Goal: Consume media (video, audio): Consume media (video, audio)

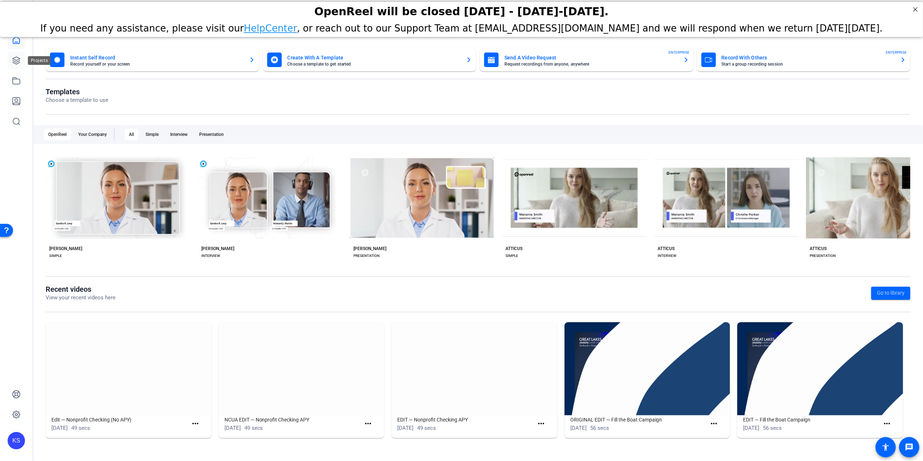
click at [11, 62] on link at bounding box center [16, 60] width 17 height 17
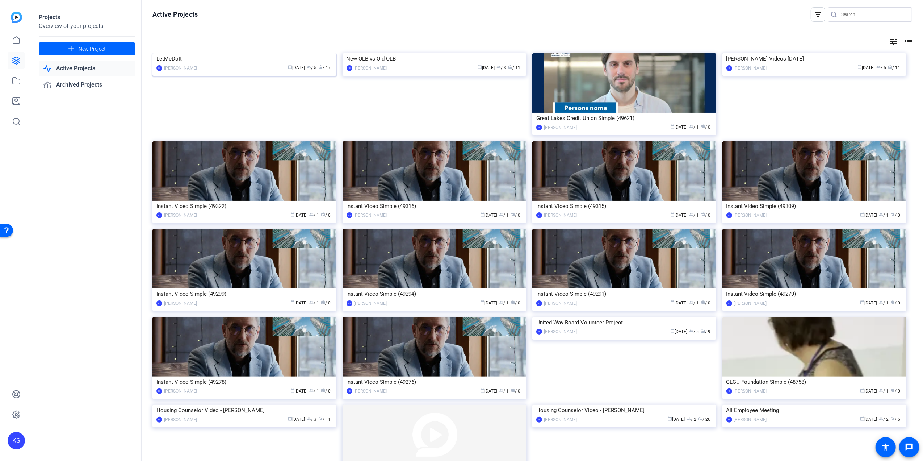
click at [264, 53] on img at bounding box center [244, 53] width 184 height 0
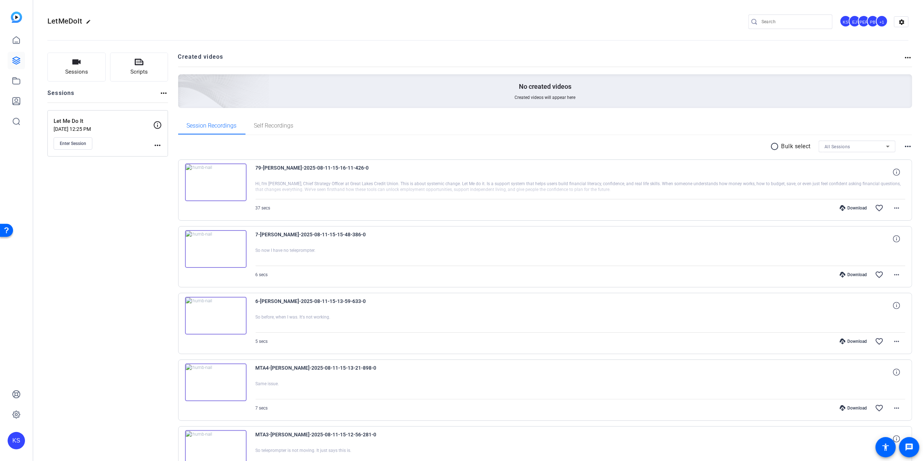
click at [215, 183] on img at bounding box center [216, 182] width 62 height 38
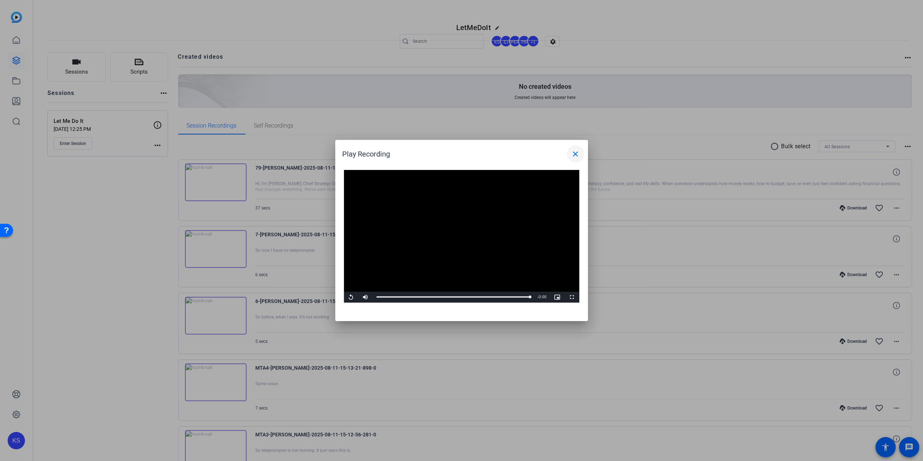
click at [578, 156] on mat-icon "close" at bounding box center [575, 154] width 9 height 9
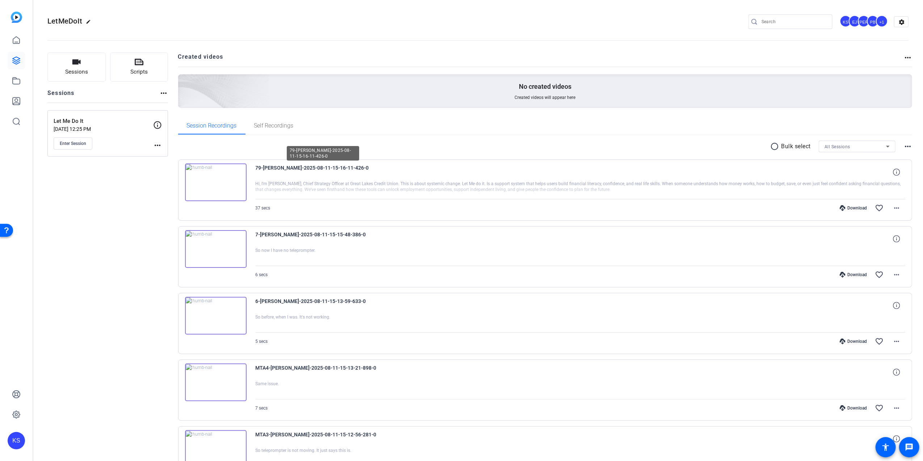
click at [383, 167] on span "79-[PERSON_NAME]-2025-08-11-15-16-11-426-0" at bounding box center [323, 171] width 134 height 17
drag, startPoint x: 380, startPoint y: 167, endPoint x: 256, endPoint y: 167, distance: 123.1
click at [256, 167] on span "79-[PERSON_NAME]-2025-08-11-15-16-11-426-0" at bounding box center [323, 171] width 134 height 17
drag, startPoint x: 256, startPoint y: 167, endPoint x: 306, endPoint y: 169, distance: 49.3
copy span "79-[PERSON_NAME]-2025-08-11-15-16-11-426-0"
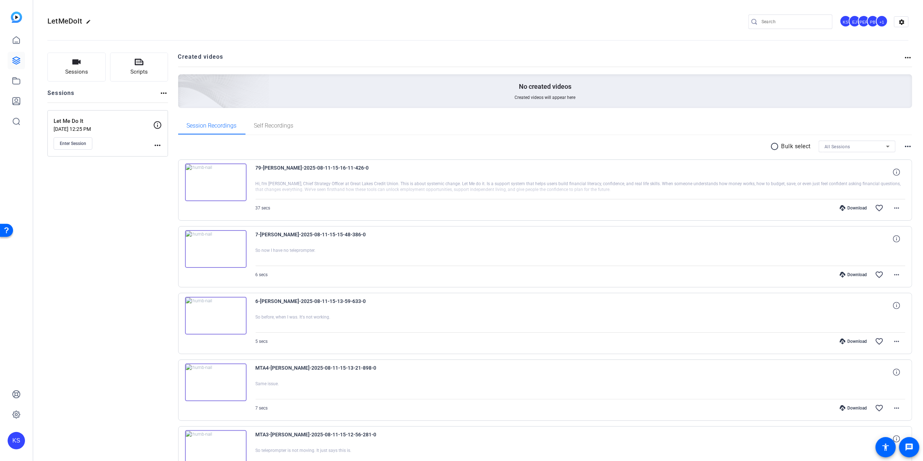
click at [88, 21] on mat-icon "edit" at bounding box center [90, 23] width 9 height 9
click at [209, 22] on div "LetMeDoIt check_circle clear KS EJ JO PB +1 settings" at bounding box center [477, 21] width 861 height 11
click at [183, 25] on div "LetMeDoIt check_circle clear KS EJ JO PB +1 settings" at bounding box center [477, 21] width 861 height 11
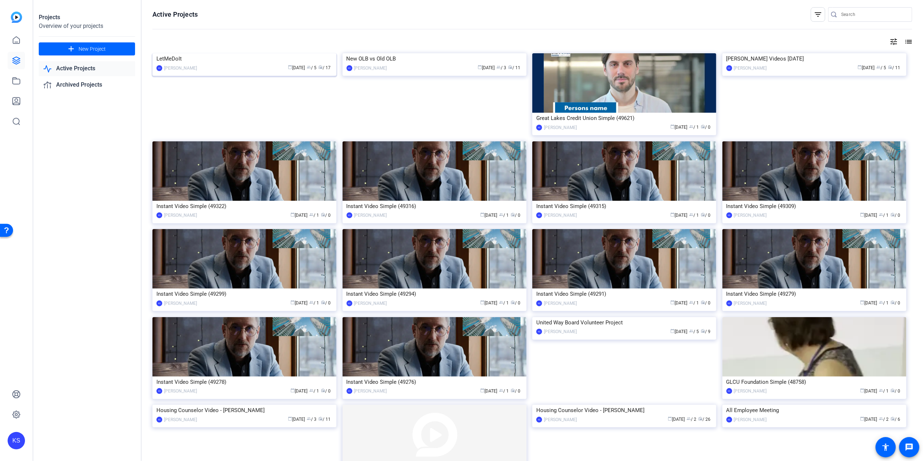
click at [258, 53] on img at bounding box center [244, 53] width 184 height 0
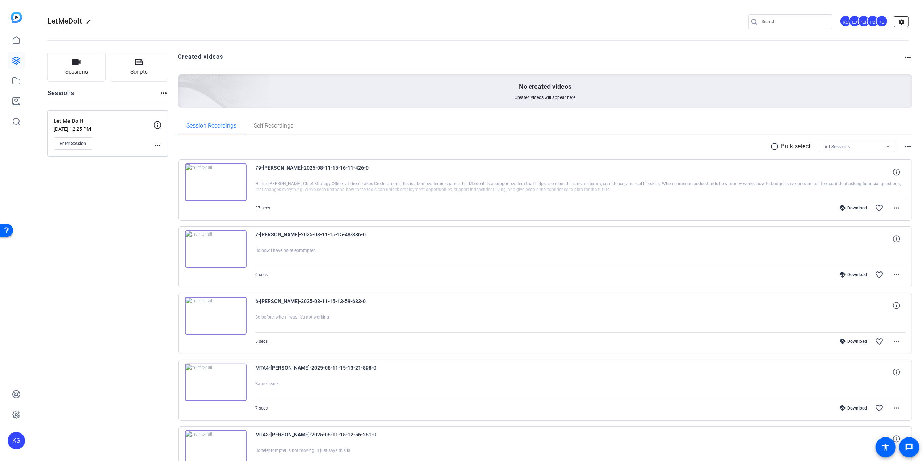
click at [898, 21] on mat-icon "settings" at bounding box center [901, 22] width 14 height 11
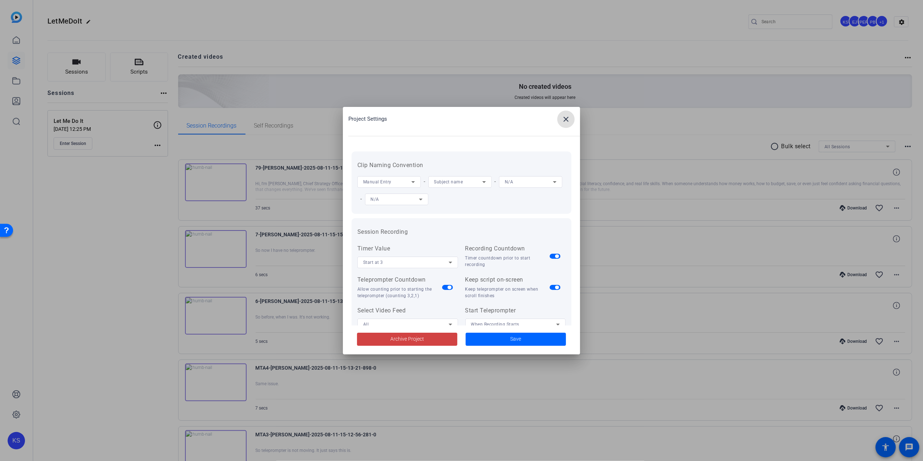
click at [565, 119] on mat-icon "close" at bounding box center [566, 119] width 9 height 9
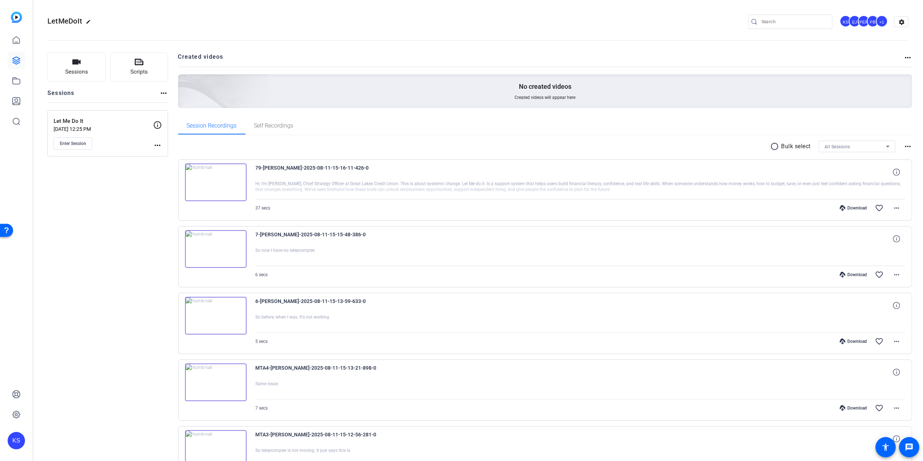
click at [157, 143] on mat-icon "more_horiz" at bounding box center [157, 145] width 9 height 9
click at [168, 155] on span "Edit Session" at bounding box center [175, 156] width 33 height 9
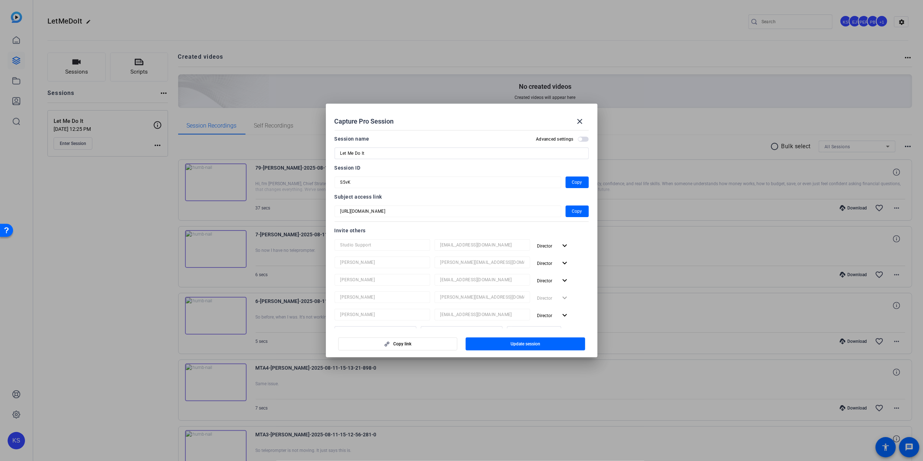
click at [299, 39] on div at bounding box center [461, 230] width 923 height 461
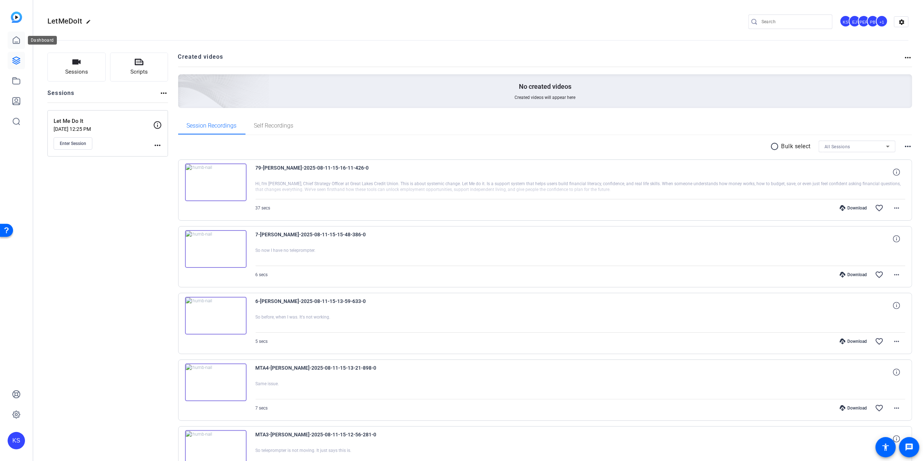
click at [15, 41] on icon at bounding box center [16, 40] width 9 height 9
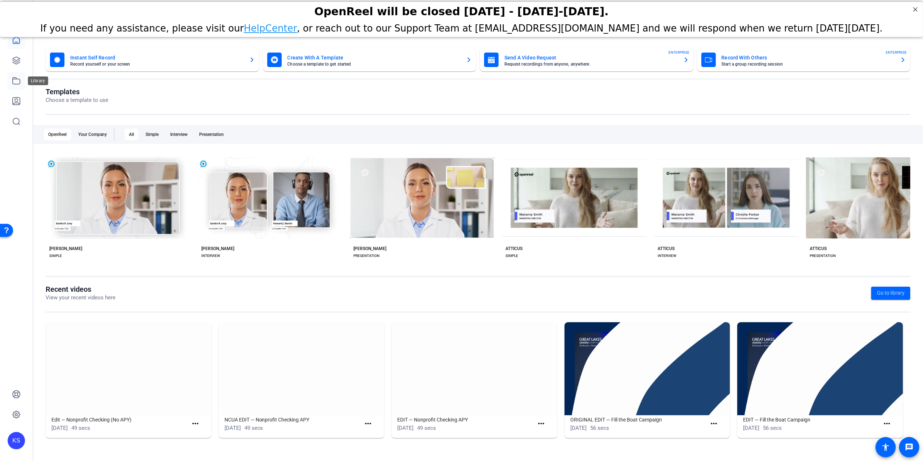
click at [17, 76] on icon at bounding box center [16, 80] width 9 height 9
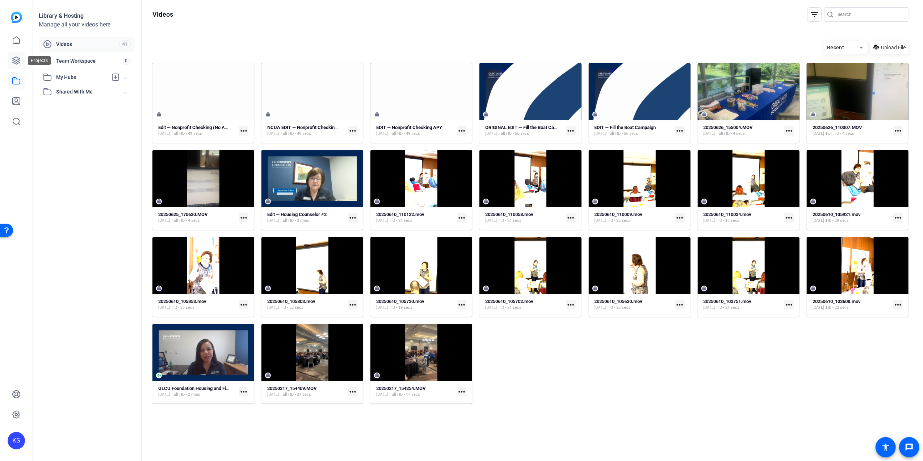
click at [18, 59] on icon at bounding box center [16, 60] width 7 height 7
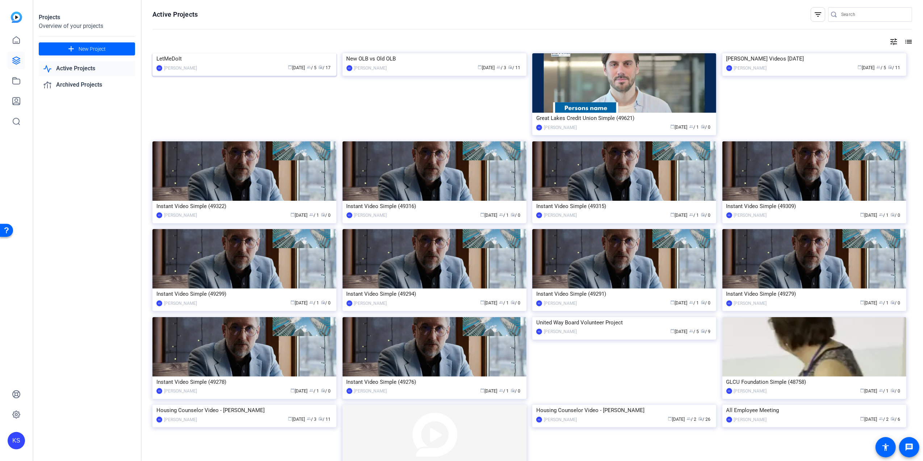
click at [288, 53] on img at bounding box center [244, 53] width 184 height 0
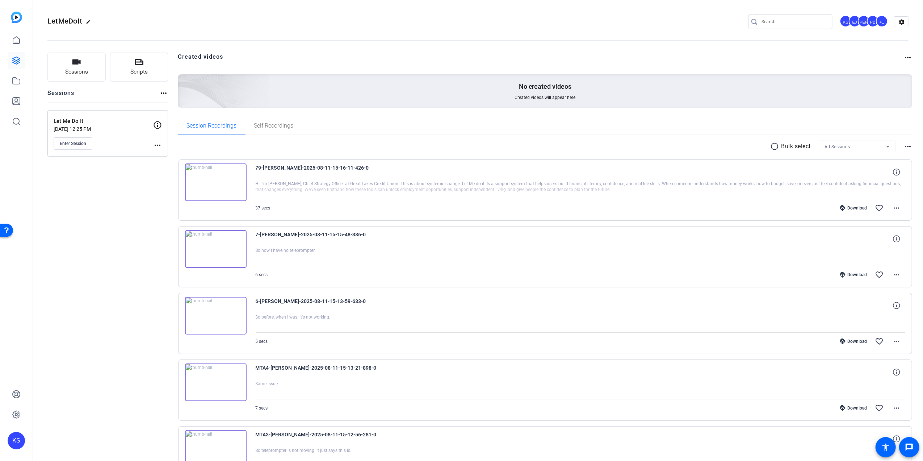
click at [879, 22] on div "+1" at bounding box center [882, 21] width 12 height 12
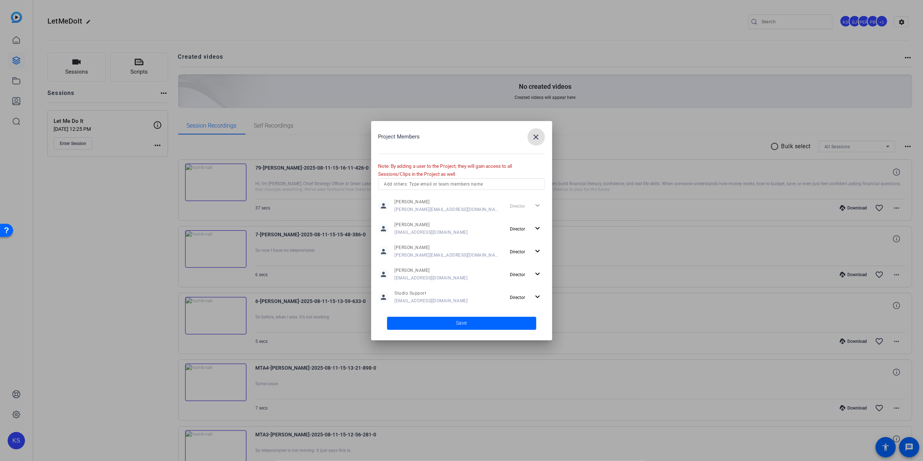
click at [536, 138] on mat-icon "close" at bounding box center [536, 137] width 9 height 9
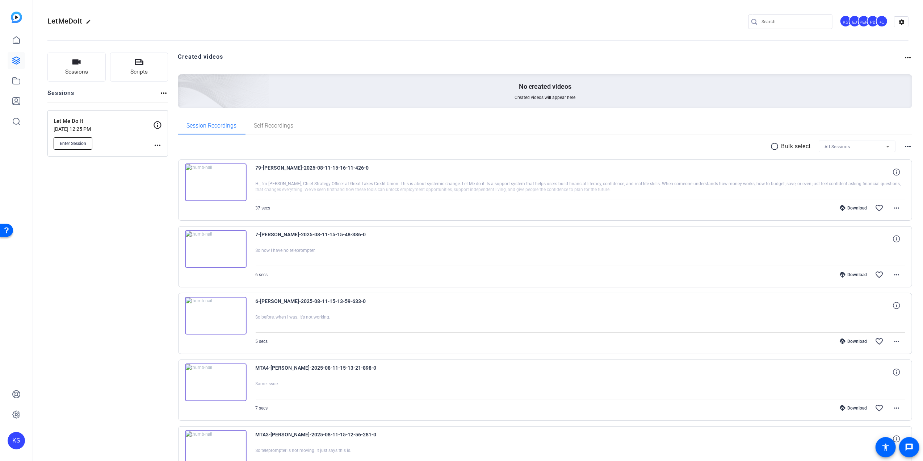
click at [75, 143] on span "Enter Session" at bounding box center [73, 144] width 26 height 6
click at [164, 92] on mat-icon "more_horiz" at bounding box center [163, 93] width 9 height 9
click at [289, 13] on div at bounding box center [461, 230] width 923 height 461
click at [156, 144] on mat-icon "more_horiz" at bounding box center [157, 145] width 9 height 9
click at [158, 146] on div at bounding box center [461, 230] width 923 height 461
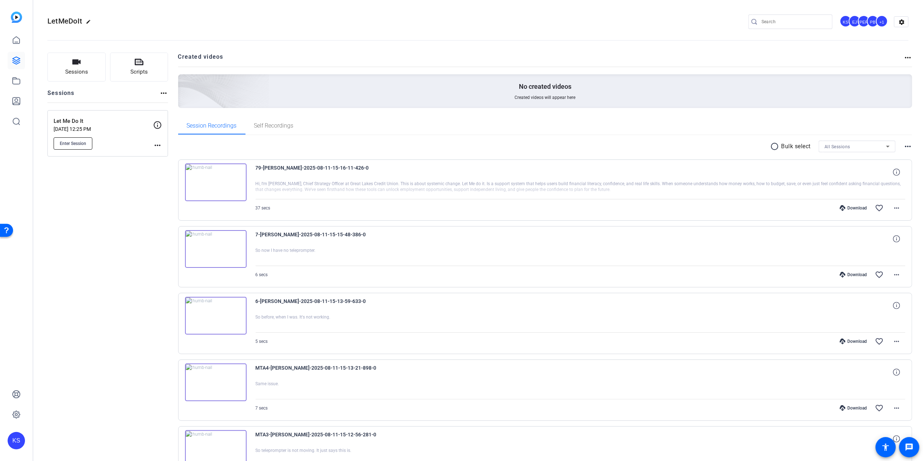
click at [79, 146] on span "Enter Session" at bounding box center [73, 144] width 26 height 6
click at [158, 125] on icon at bounding box center [157, 125] width 9 height 9
click at [156, 146] on mat-icon "more_horiz" at bounding box center [157, 145] width 9 height 9
click at [176, 156] on span "Edit Session" at bounding box center [175, 156] width 33 height 9
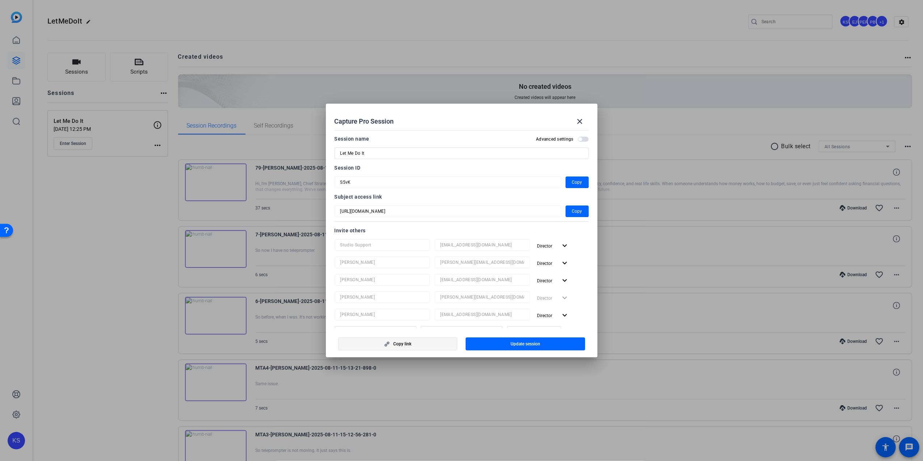
click at [399, 344] on span "Copy link" at bounding box center [402, 344] width 18 height 6
click at [579, 122] on mat-icon "close" at bounding box center [580, 121] width 9 height 9
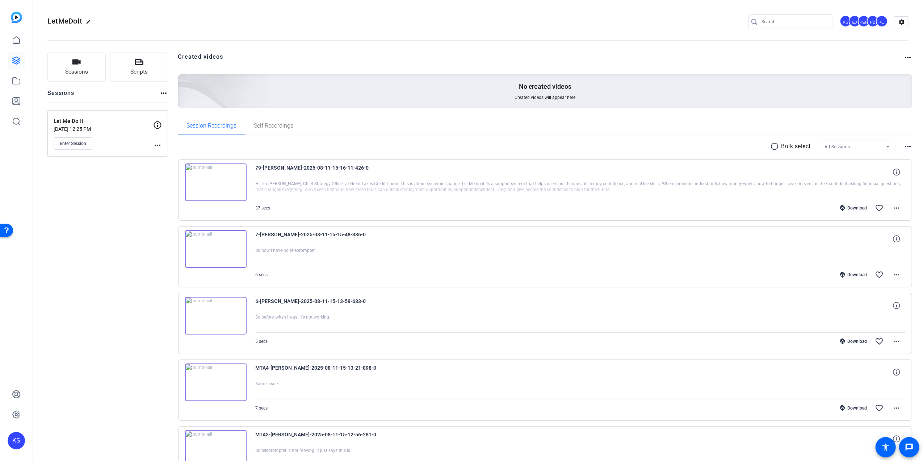
click at [380, 167] on span "79-[PERSON_NAME]-2025-08-11-15-16-11-426-0" at bounding box center [323, 171] width 134 height 17
drag, startPoint x: 379, startPoint y: 167, endPoint x: 254, endPoint y: 170, distance: 125.0
click at [254, 170] on div "79-[PERSON_NAME]-2025-08-11-15-16-11-426-0 Hi, I'm [PERSON_NAME], Chief Strateg…" at bounding box center [545, 189] width 734 height 61
drag, startPoint x: 254, startPoint y: 170, endPoint x: 268, endPoint y: 168, distance: 14.3
copy span "79-[PERSON_NAME]-2025-08-11-15-16-11-426-0"
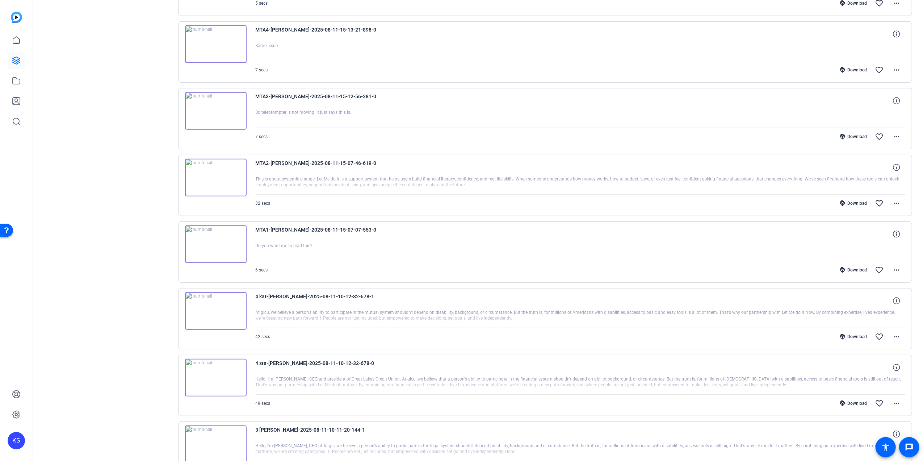
scroll to position [386, 0]
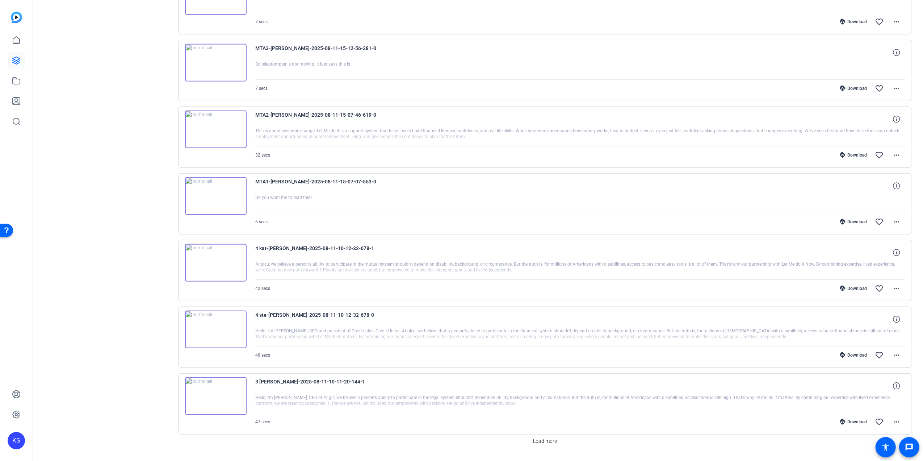
click at [217, 332] on img at bounding box center [216, 329] width 62 height 38
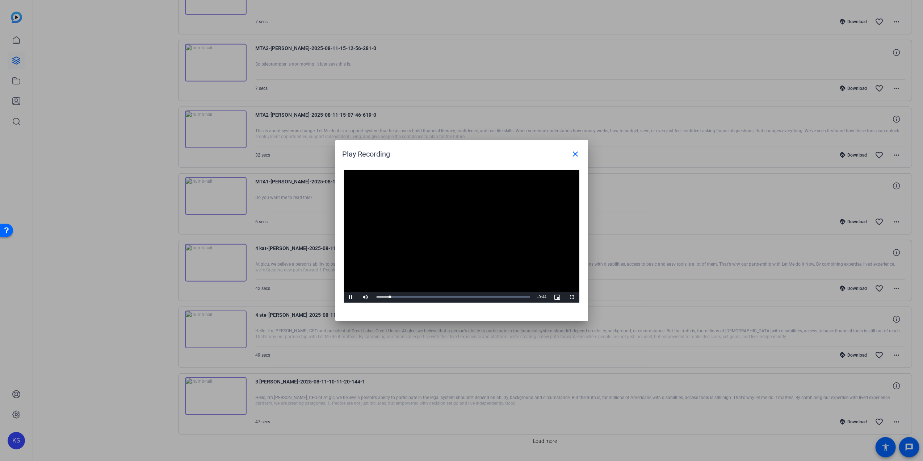
drag, startPoint x: 479, startPoint y: 149, endPoint x: 108, endPoint y: 173, distance: 372.0
click at [103, 173] on div "Play Recording close Video Player is loading. Play Video Pause Mute Current Tim…" at bounding box center [461, 230] width 923 height 461
click at [518, 297] on div "0:44" at bounding box center [518, 297] width 0 height 2
click at [352, 297] on span "Video Player" at bounding box center [351, 297] width 14 height 0
click at [351, 297] on span "Video Player" at bounding box center [351, 297] width 14 height 0
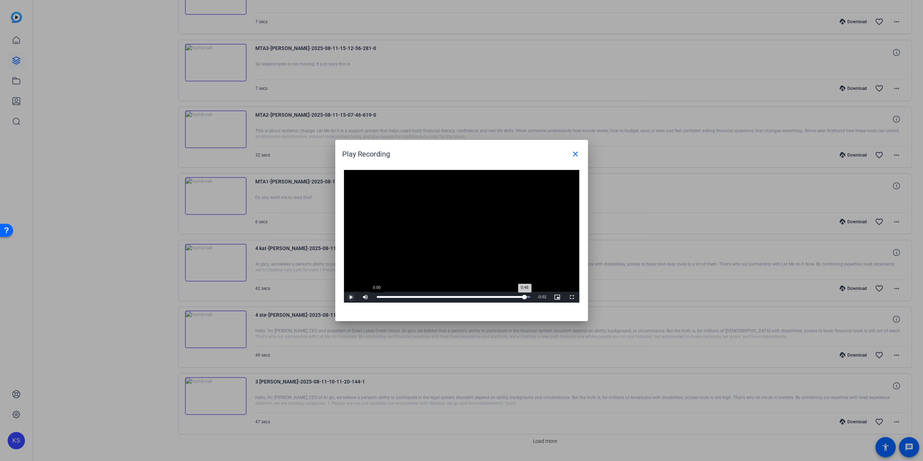
click at [376, 299] on div "Loaded : 100.00% 0:00 0:46" at bounding box center [453, 297] width 161 height 11
click at [351, 297] on span "Video Player" at bounding box center [351, 297] width 14 height 0
click at [522, 296] on div "Loaded : 100.00% 0:46 0:05" at bounding box center [454, 297] width 154 height 2
click at [575, 152] on mat-icon "close" at bounding box center [575, 154] width 9 height 9
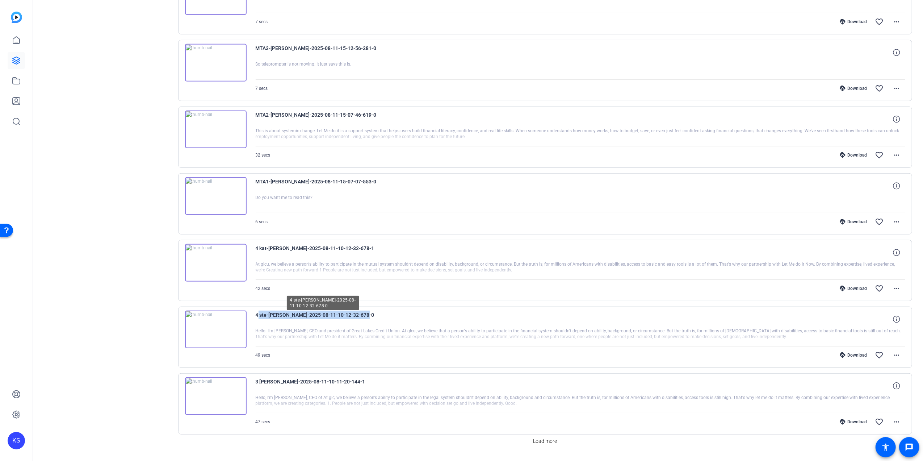
drag, startPoint x: 363, startPoint y: 317, endPoint x: 255, endPoint y: 314, distance: 107.2
click at [256, 314] on span "4 ste-[PERSON_NAME]-2025-08-11-10-12-32-678-0" at bounding box center [323, 318] width 134 height 17
drag, startPoint x: 255, startPoint y: 314, endPoint x: 282, endPoint y: 317, distance: 26.7
copy span "4 ste-[PERSON_NAME]-2025-08-11-10-12-32-678-0"
click at [420, 324] on div "4 ste-[PERSON_NAME]-2025-08-11-10-12-32-678-0" at bounding box center [581, 318] width 650 height 17
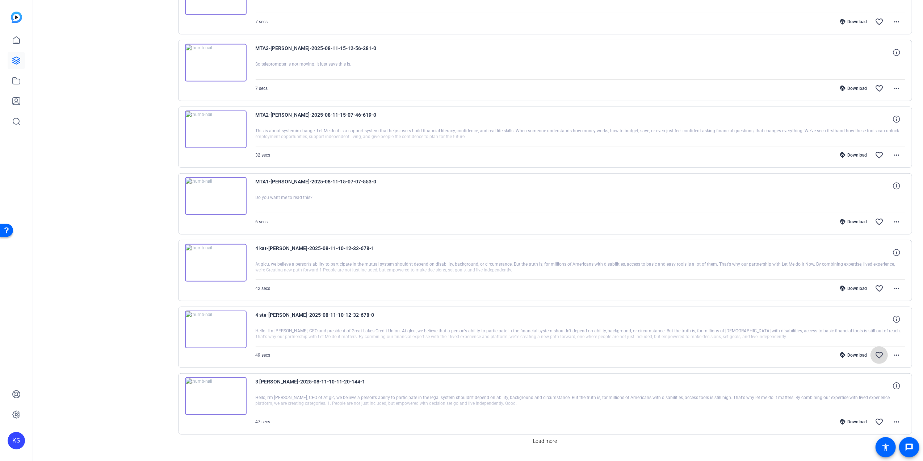
click at [875, 353] on mat-icon "favorite_border" at bounding box center [879, 355] width 9 height 9
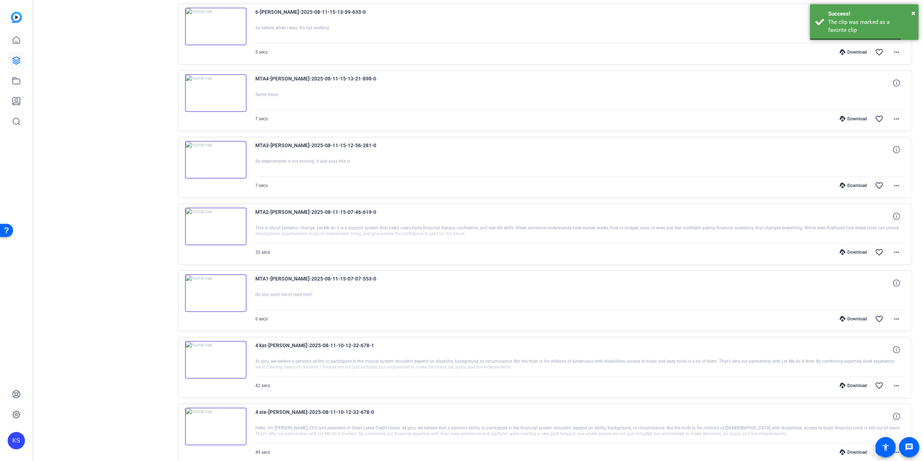
scroll to position [0, 0]
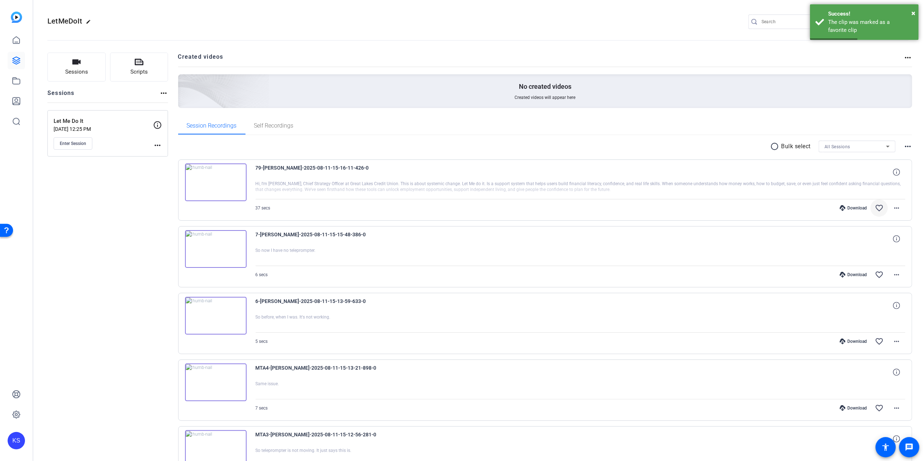
click at [875, 208] on mat-icon "favorite_border" at bounding box center [879, 208] width 9 height 9
click at [219, 179] on img at bounding box center [216, 182] width 62 height 38
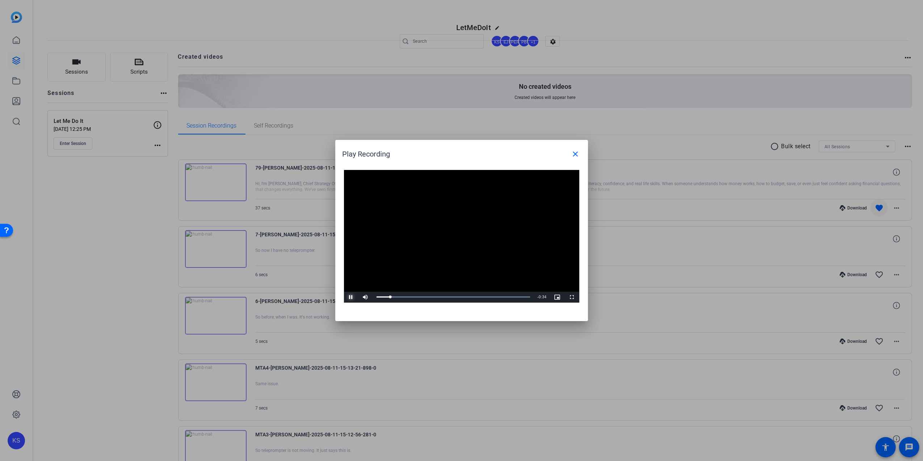
click at [350, 297] on span "Video Player" at bounding box center [351, 297] width 14 height 0
click at [377, 297] on div "Loaded : 100.00% 0:00 0:03" at bounding box center [454, 297] width 154 height 2
click at [351, 297] on span "Video Player" at bounding box center [351, 297] width 14 height 0
click at [519, 301] on div "Loaded : 100.00% 0:34 0:34" at bounding box center [453, 297] width 161 height 11
click at [510, 297] on div "Loaded : 100.00% 0:32 0:36" at bounding box center [454, 297] width 154 height 2
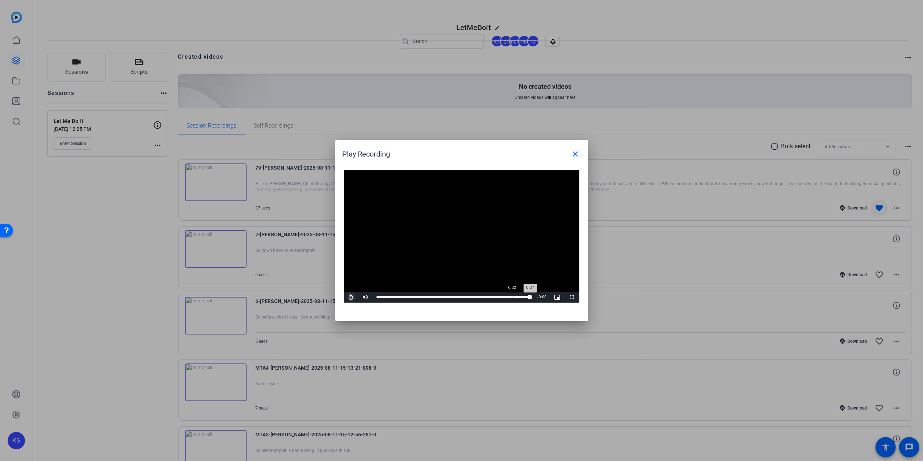
click at [512, 300] on div "Loaded : 100.00% 0:32 0:37" at bounding box center [453, 297] width 161 height 11
click at [351, 297] on span "Video Player" at bounding box center [351, 297] width 14 height 0
click at [216, 254] on div at bounding box center [461, 230] width 923 height 461
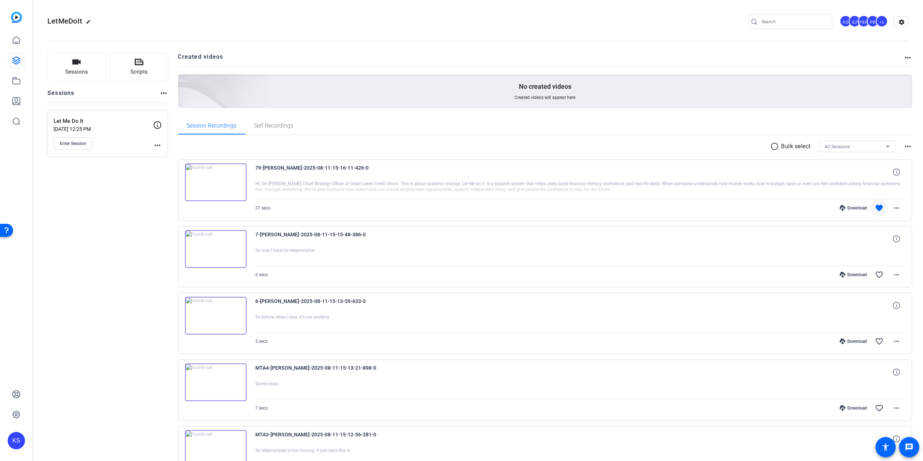
click at [215, 252] on img at bounding box center [216, 249] width 62 height 38
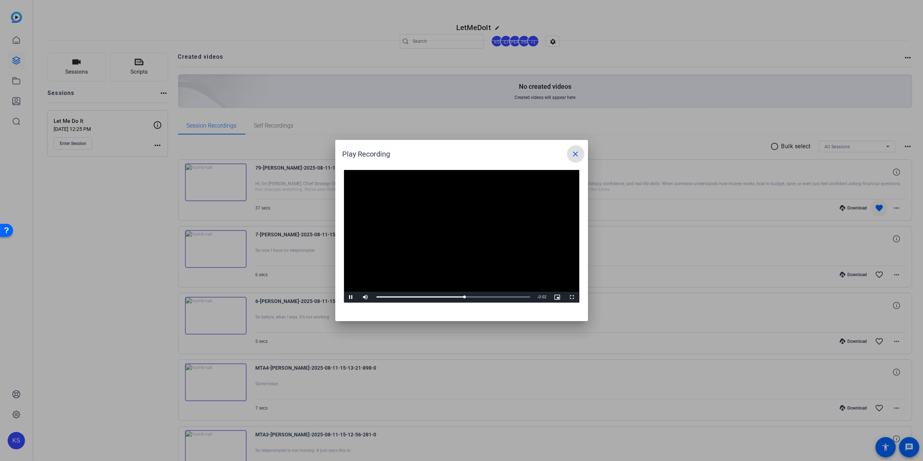
click at [214, 315] on div at bounding box center [461, 230] width 923 height 461
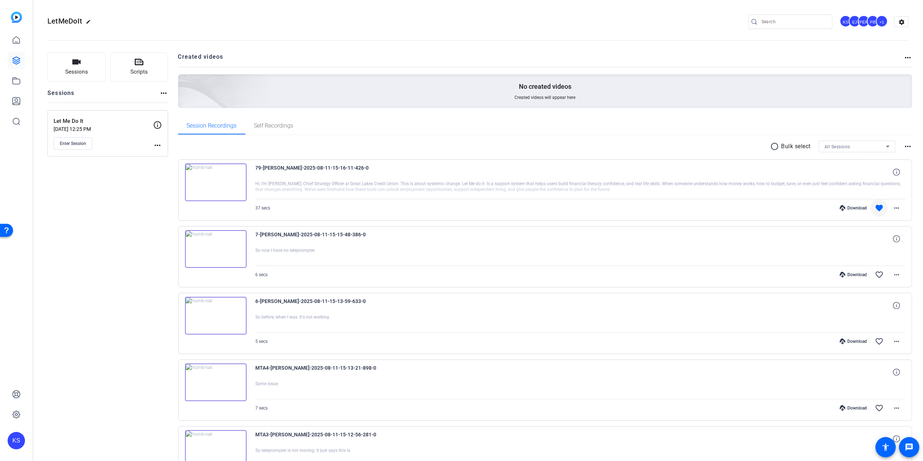
click at [215, 315] on img at bounding box center [216, 316] width 62 height 38
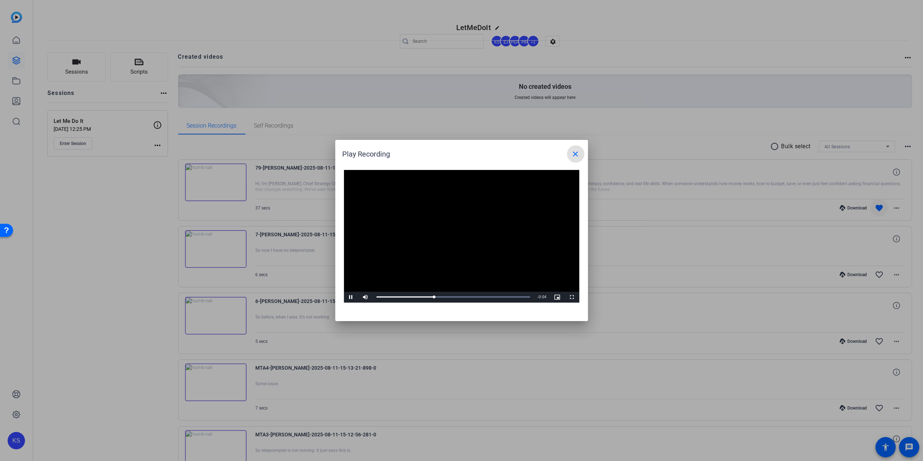
click at [217, 383] on div at bounding box center [461, 230] width 923 height 461
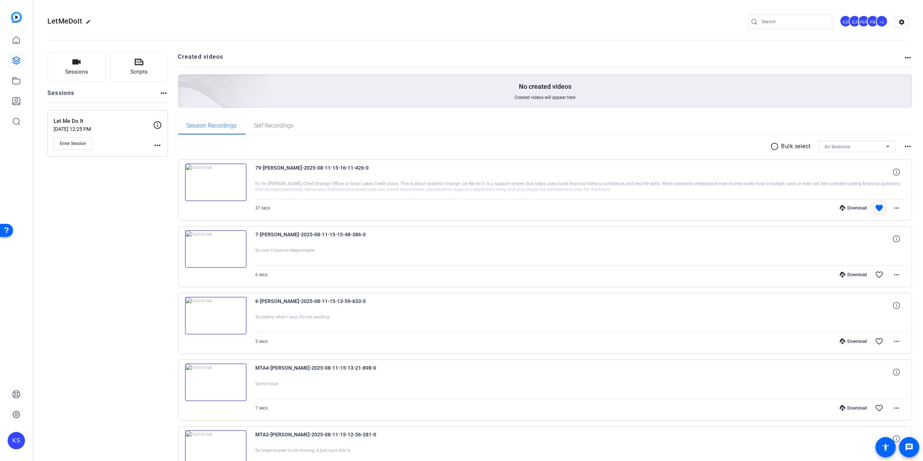
click at [217, 383] on img at bounding box center [216, 382] width 62 height 38
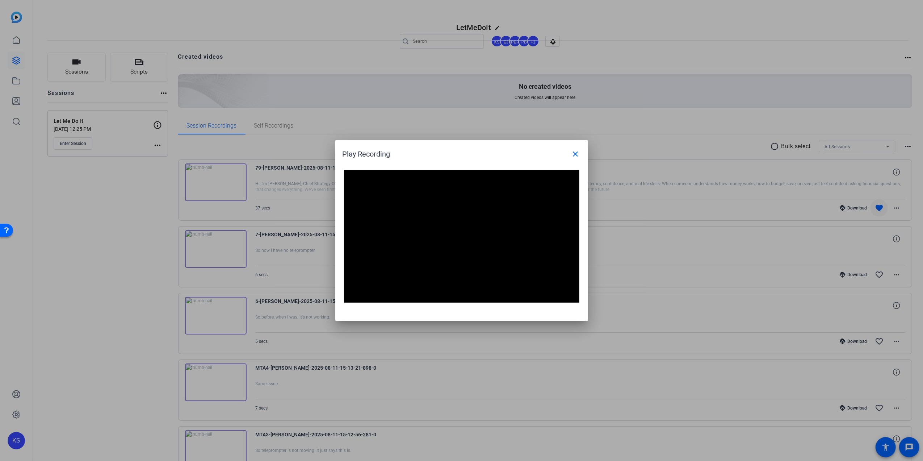
click at [214, 447] on div at bounding box center [461, 230] width 923 height 461
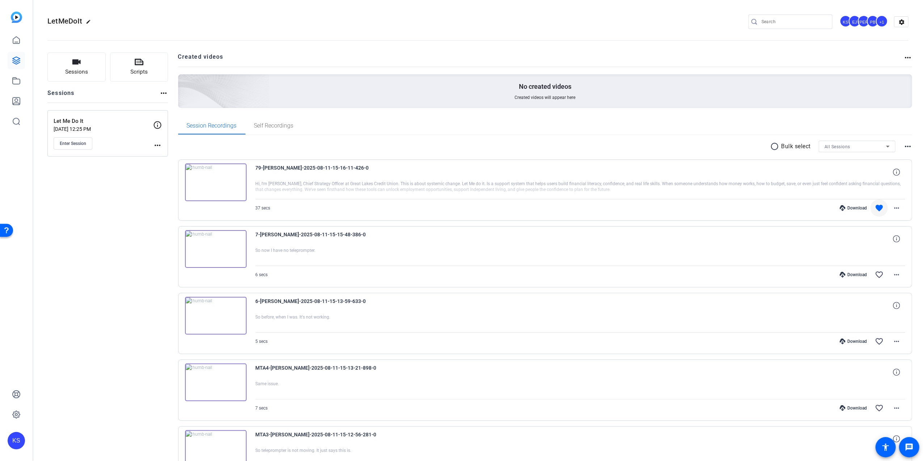
click at [215, 446] on img at bounding box center [216, 449] width 62 height 38
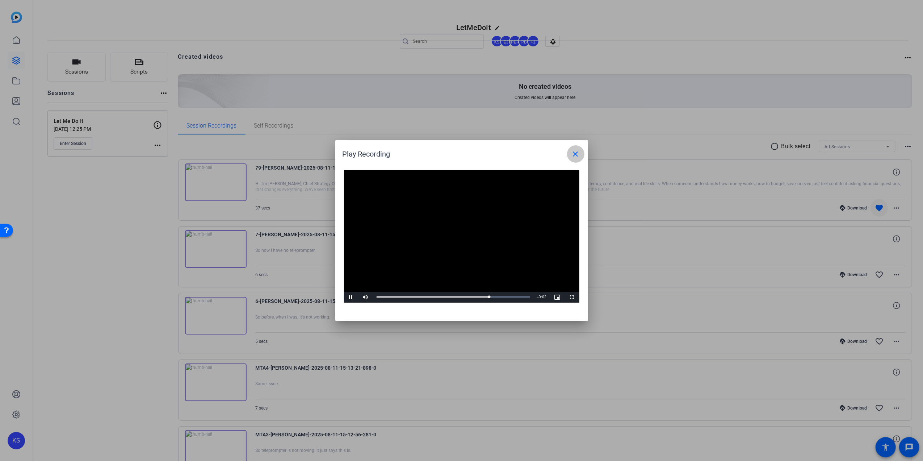
click at [571, 156] on mat-icon "close" at bounding box center [575, 154] width 9 height 9
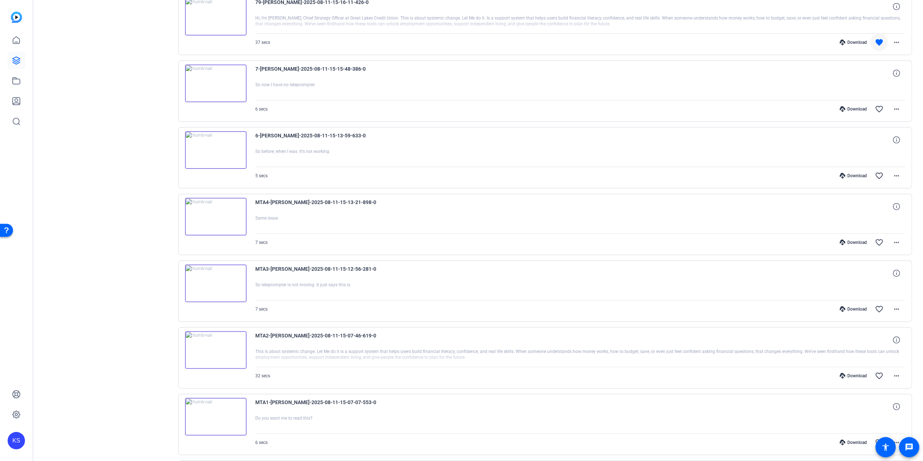
scroll to position [193, 0]
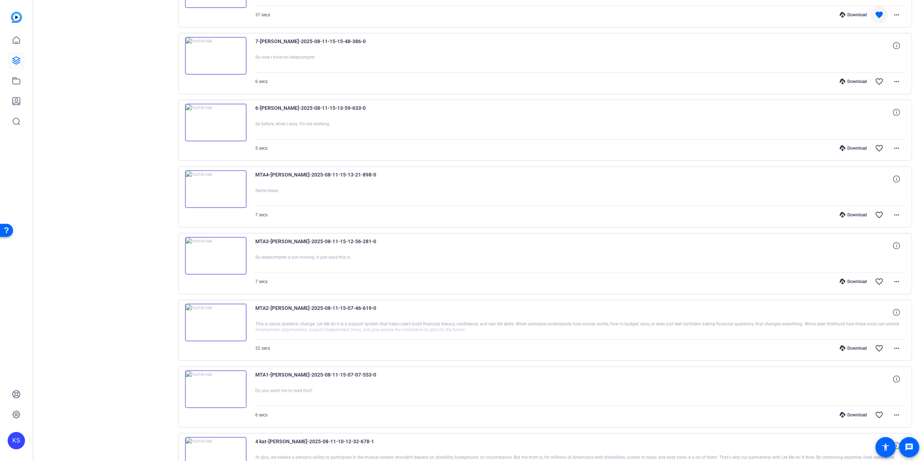
click at [214, 251] on img at bounding box center [216, 256] width 62 height 38
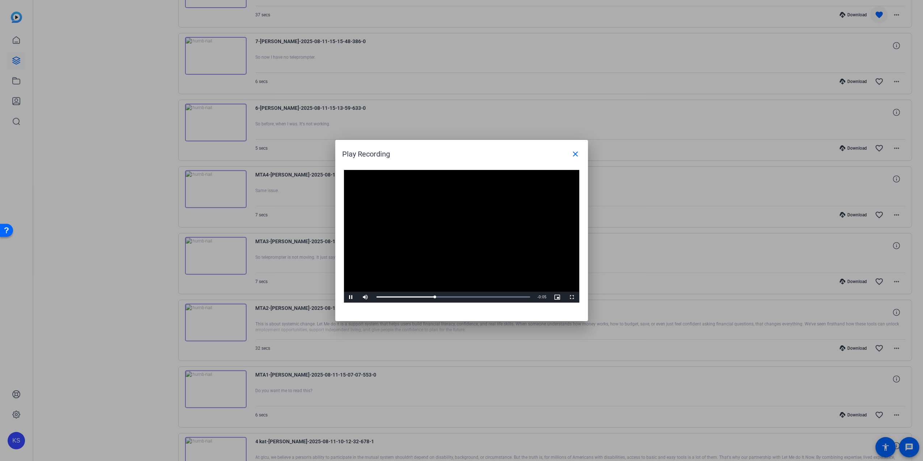
click at [218, 323] on div at bounding box center [461, 230] width 923 height 461
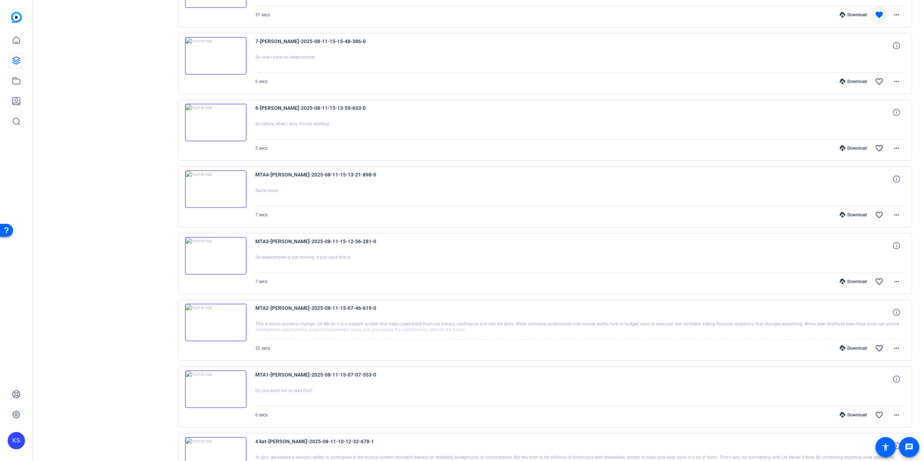
click at [218, 323] on img at bounding box center [216, 322] width 62 height 38
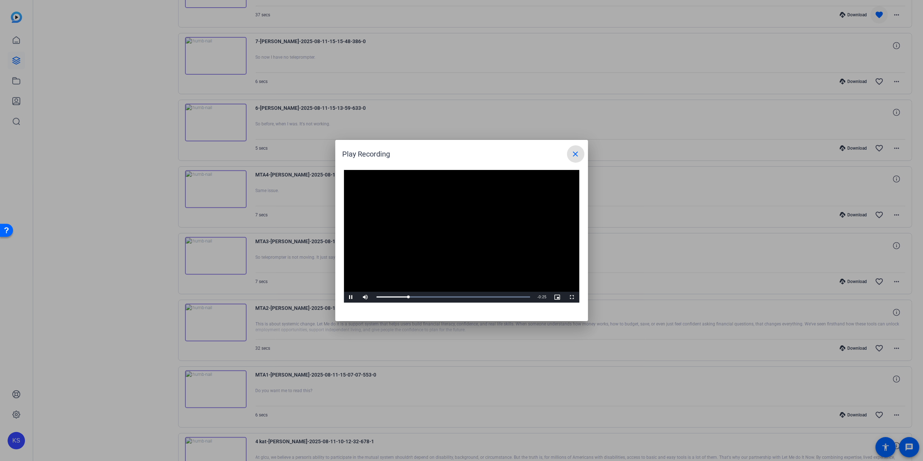
click at [571, 156] on mat-icon "close" at bounding box center [575, 154] width 9 height 9
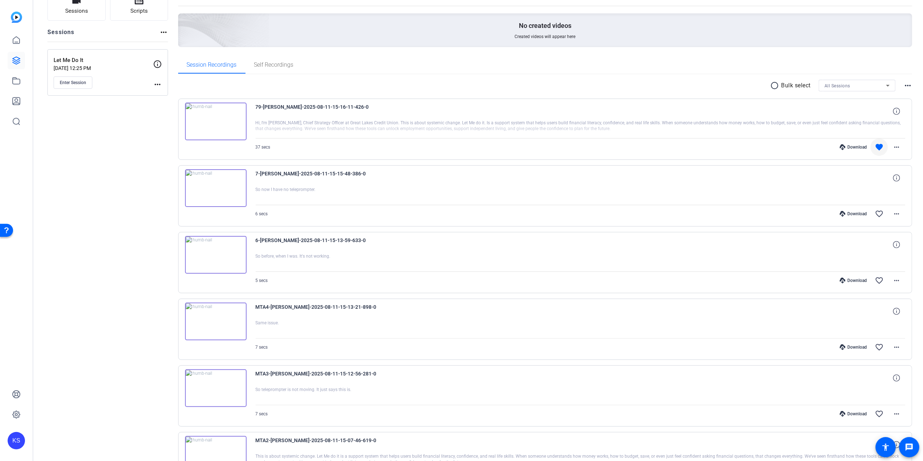
scroll to position [0, 0]
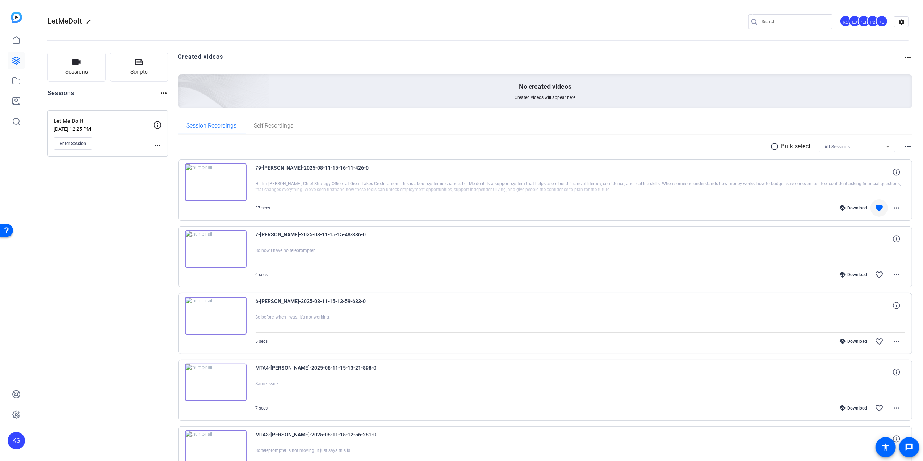
click at [218, 183] on img at bounding box center [216, 182] width 62 height 38
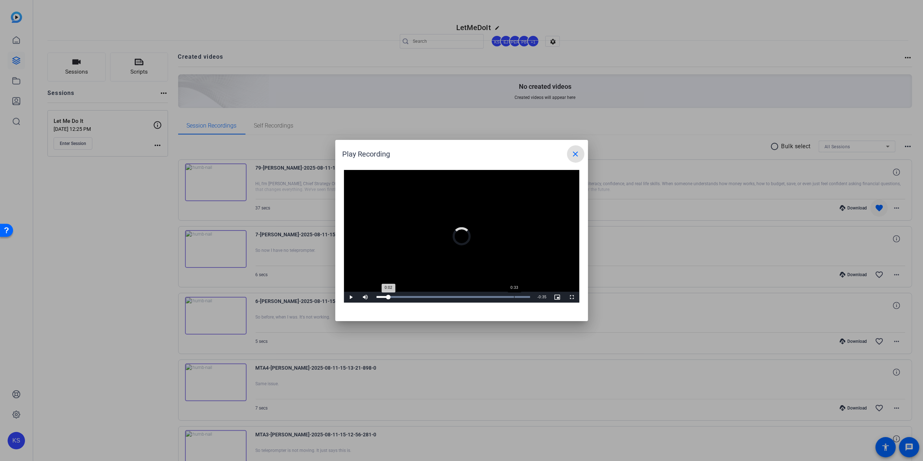
click at [516, 299] on div "Loaded : 100.00% 0:33 0:02" at bounding box center [453, 297] width 161 height 11
click at [503, 297] on div "Loaded : 100.00% 0:30 0:30" at bounding box center [454, 297] width 154 height 2
click at [521, 299] on div "Loaded : 100.00% 0:35 0:37" at bounding box center [453, 297] width 161 height 11
click at [351, 297] on span "Video Player" at bounding box center [351, 297] width 14 height 0
click at [507, 294] on div "Loaded : 100.00% 0:31 0:31" at bounding box center [453, 297] width 161 height 11
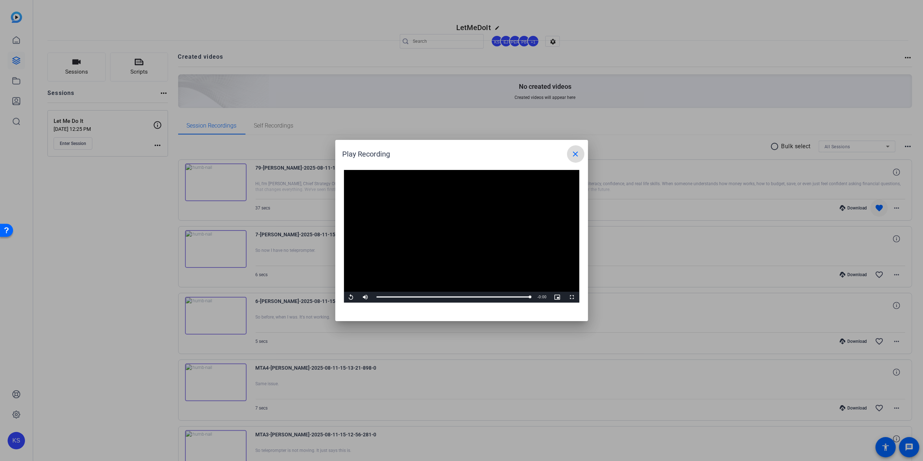
click at [575, 155] on mat-icon "close" at bounding box center [575, 154] width 9 height 9
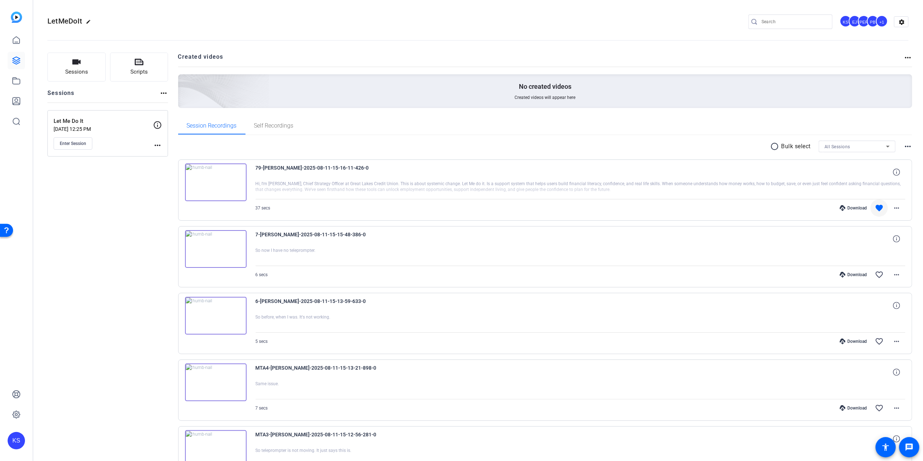
click at [213, 179] on img at bounding box center [216, 182] width 62 height 38
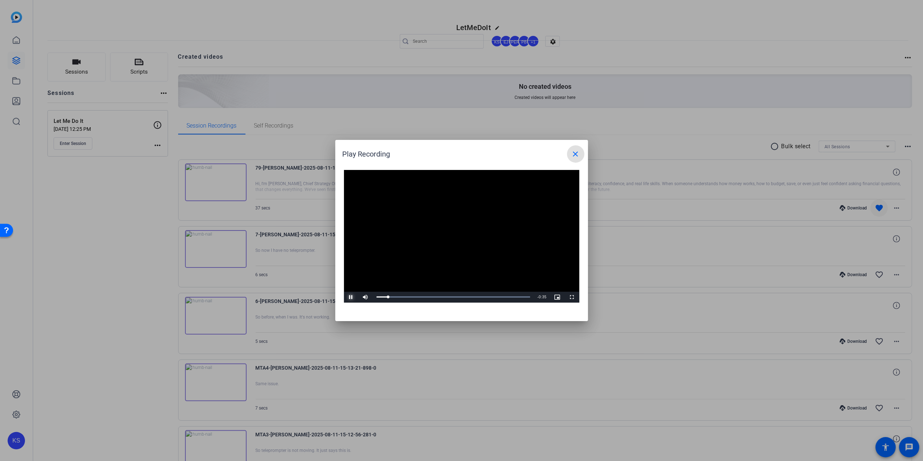
click at [352, 297] on span "Video Player" at bounding box center [351, 297] width 14 height 0
click at [578, 155] on mat-icon "close" at bounding box center [575, 154] width 9 height 9
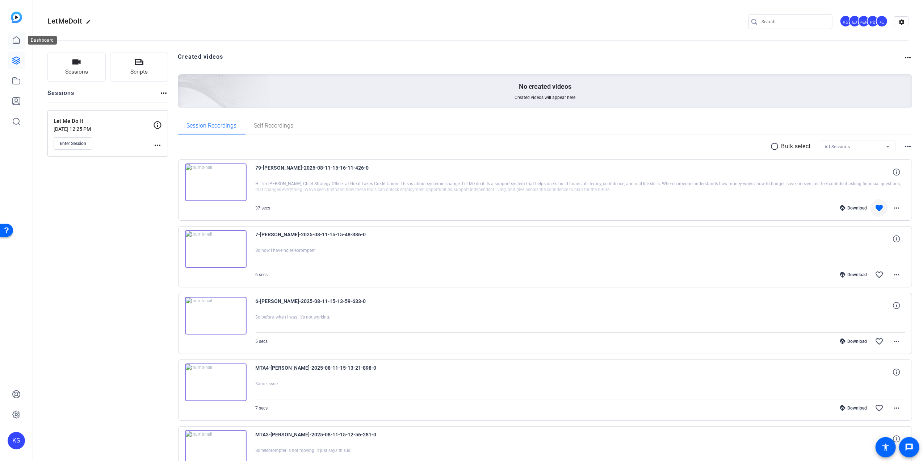
click at [17, 42] on icon at bounding box center [16, 40] width 7 height 7
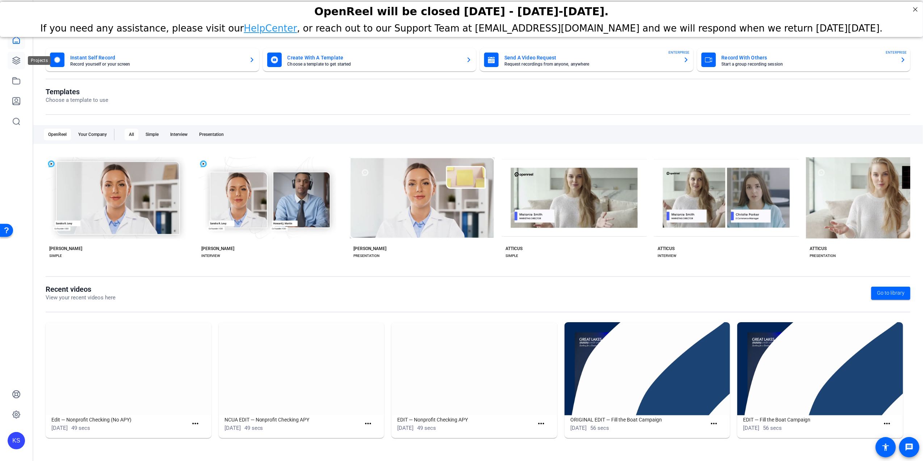
click at [20, 59] on icon at bounding box center [16, 60] width 9 height 9
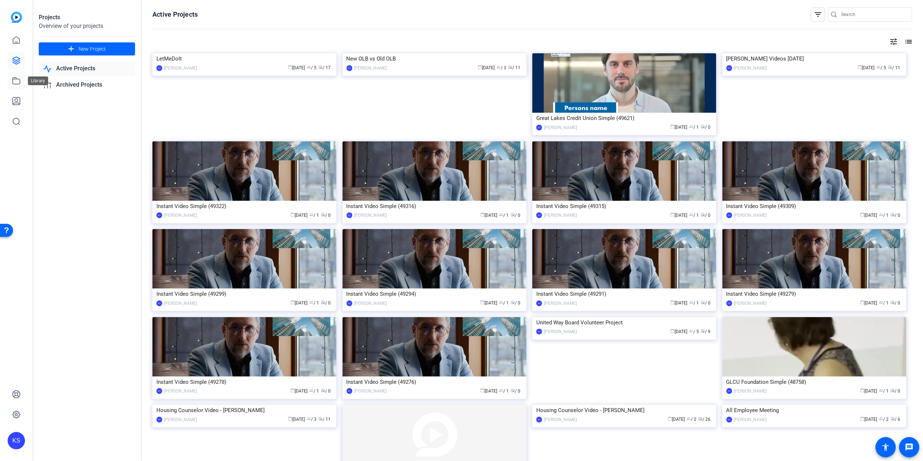
click at [13, 81] on icon at bounding box center [16, 80] width 7 height 7
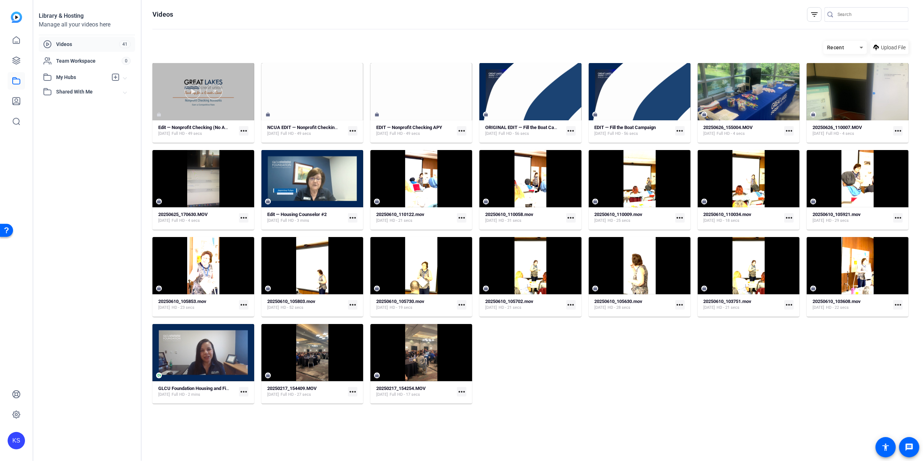
click at [228, 110] on div at bounding box center [203, 91] width 102 height 57
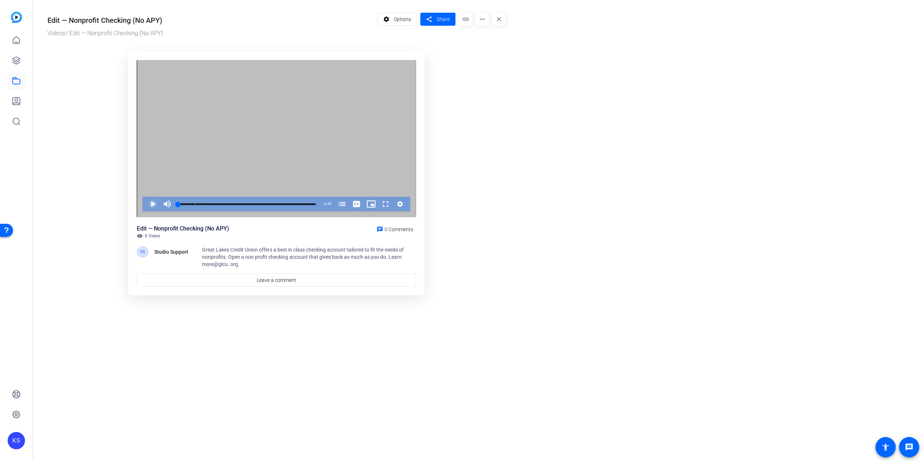
click at [146, 204] on span "Video Player" at bounding box center [146, 204] width 0 height 14
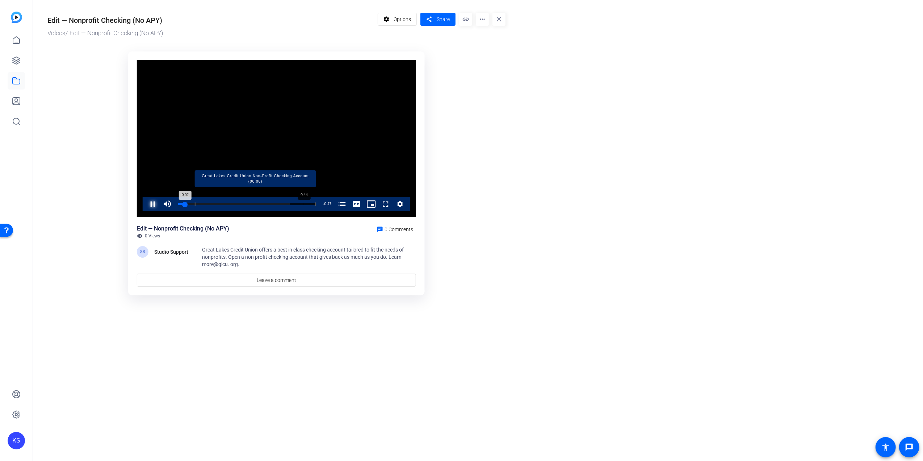
click at [303, 204] on div "Progress Bar" at bounding box center [255, 204] width 121 height 4
click at [188, 204] on div "0:03" at bounding box center [188, 204] width 0 height 2
click at [146, 206] on span "Video Player" at bounding box center [146, 204] width 0 height 14
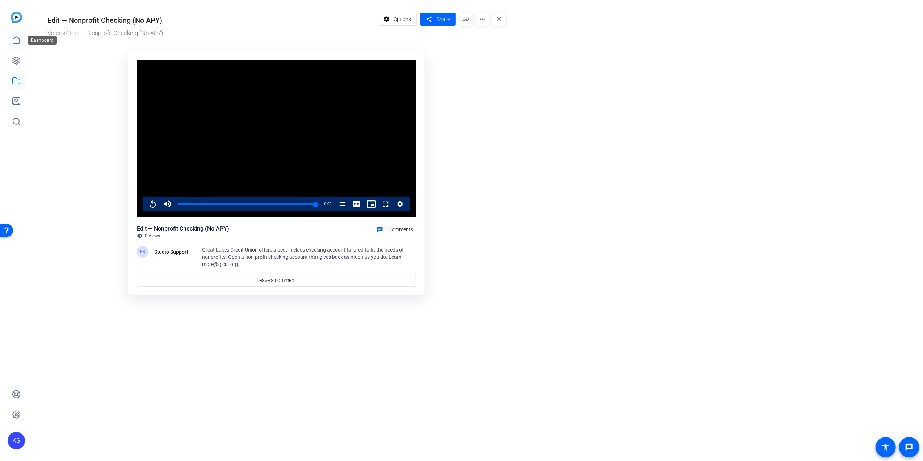
click at [11, 41] on link at bounding box center [16, 40] width 17 height 17
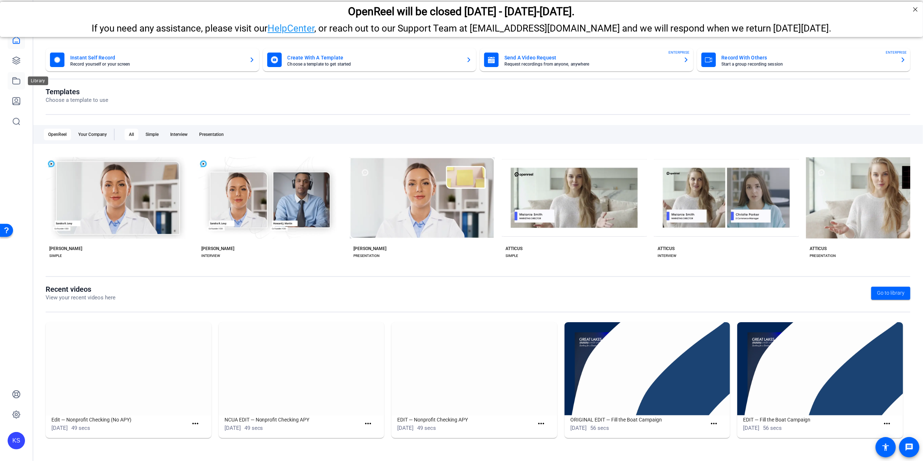
click at [16, 82] on icon at bounding box center [16, 80] width 9 height 9
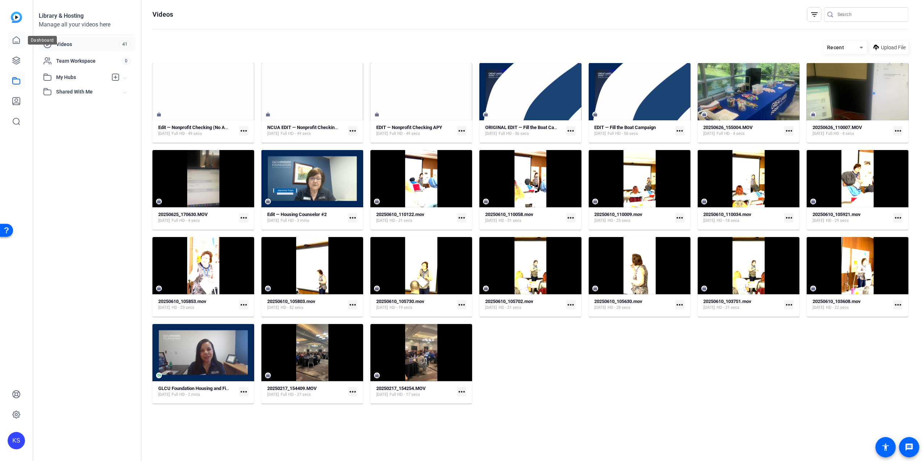
click at [14, 39] on icon at bounding box center [16, 40] width 9 height 9
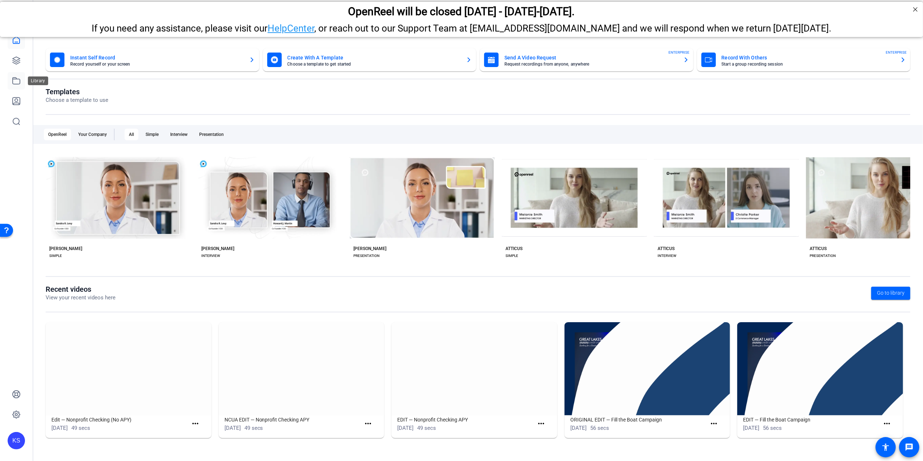
click at [14, 83] on icon at bounding box center [16, 80] width 9 height 9
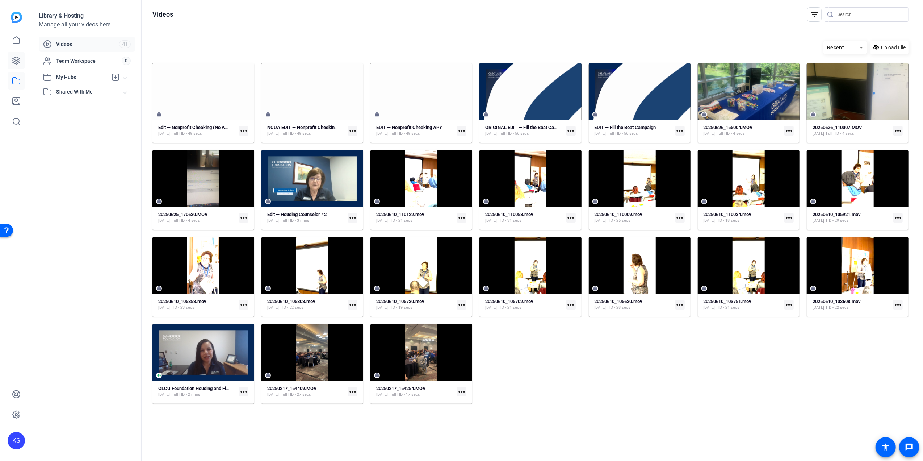
click at [17, 59] on icon at bounding box center [16, 60] width 9 height 9
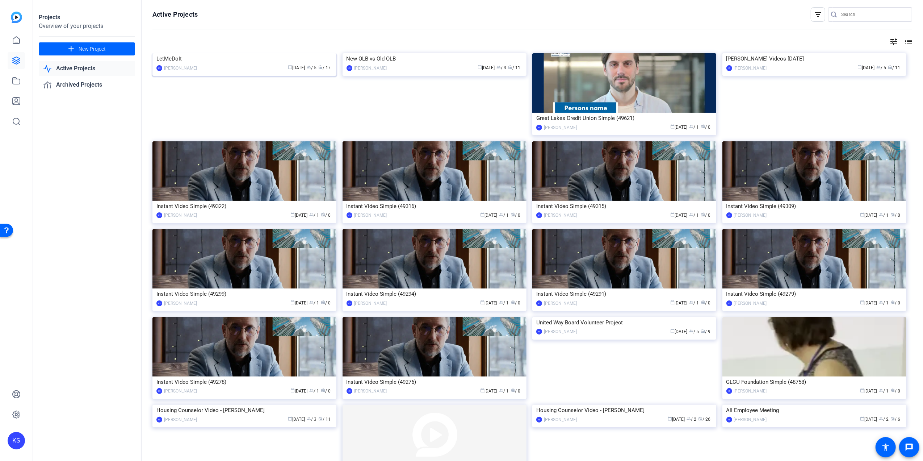
click at [237, 53] on img at bounding box center [244, 53] width 184 height 0
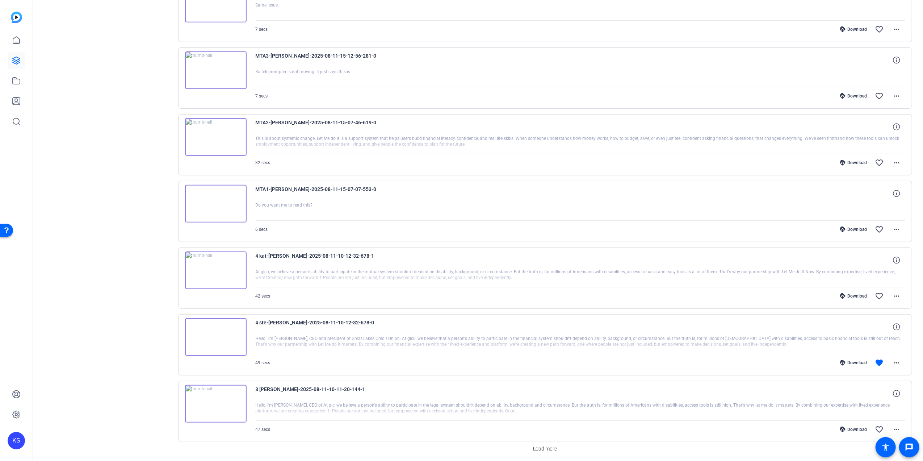
scroll to position [408, 0]
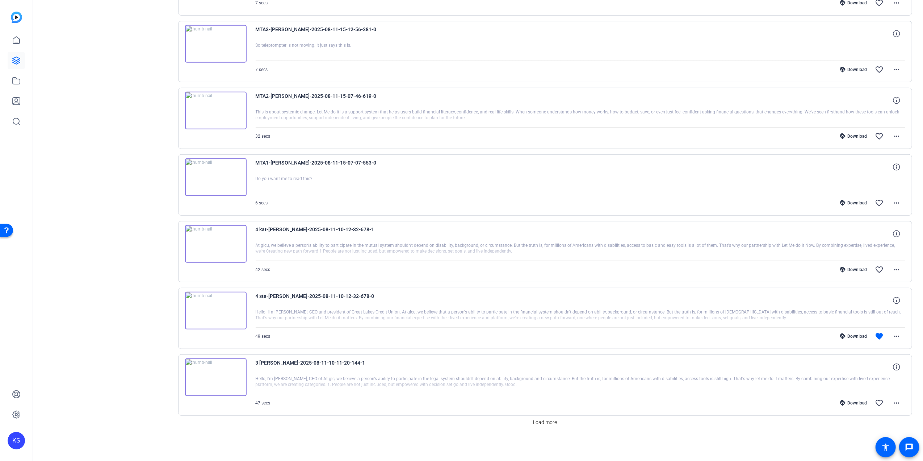
click at [211, 307] on img at bounding box center [216, 311] width 62 height 38
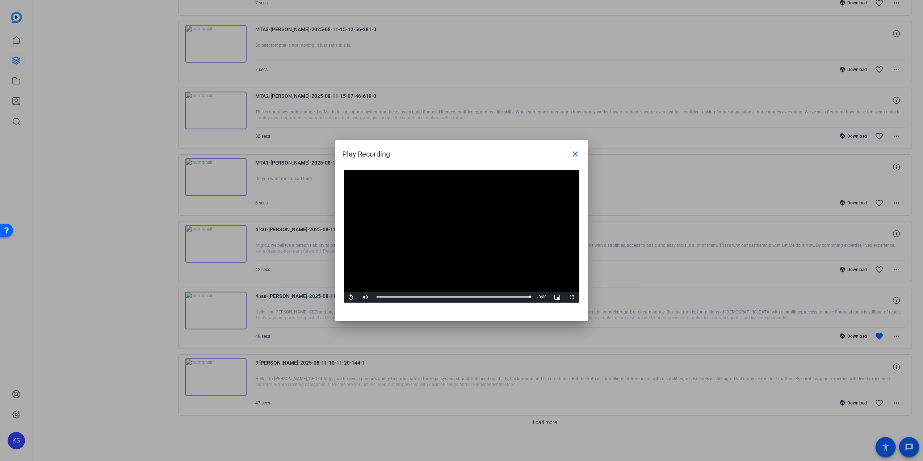
click at [460, 264] on video "Video Player" at bounding box center [461, 236] width 235 height 133
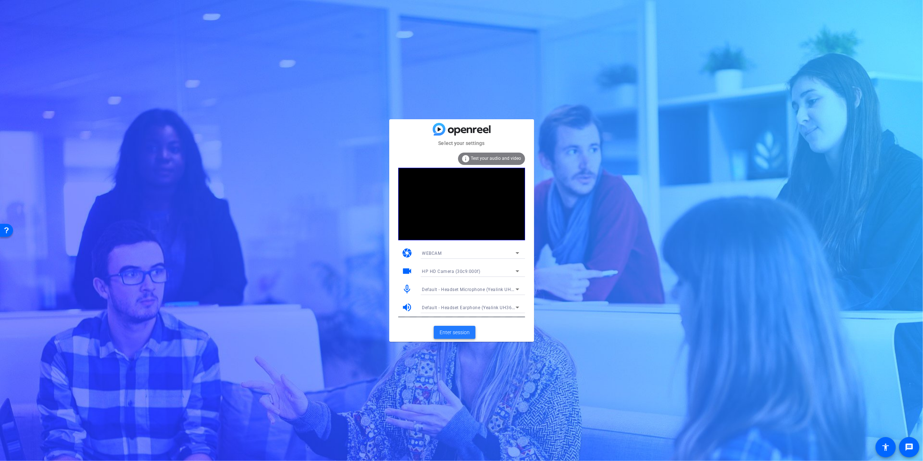
click at [462, 334] on span "Enter session" at bounding box center [455, 332] width 30 height 8
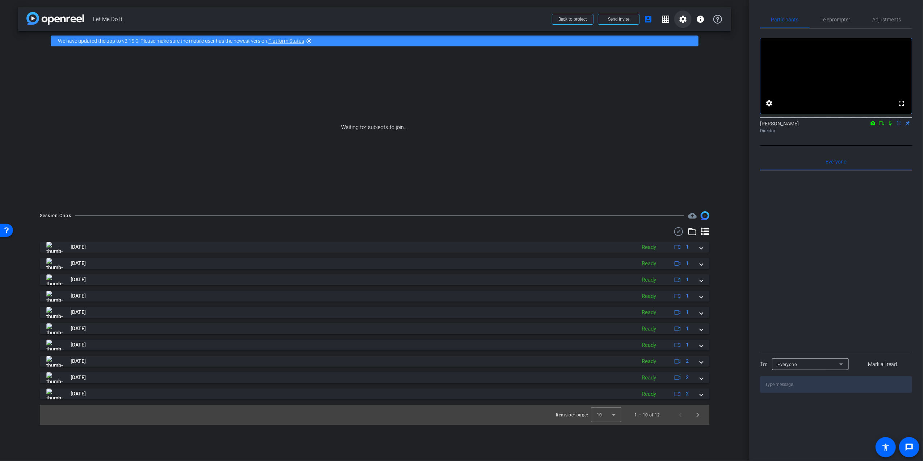
click at [685, 21] on mat-icon "settings" at bounding box center [683, 19] width 9 height 9
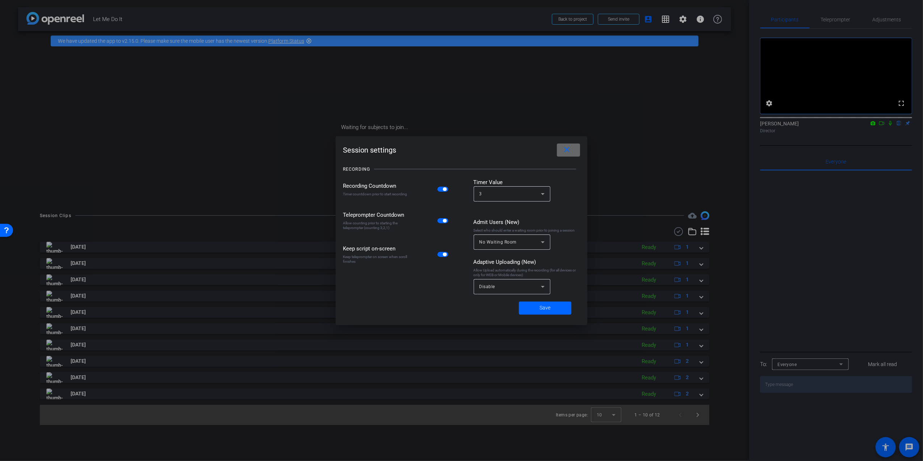
click at [567, 147] on mat-icon "close" at bounding box center [567, 149] width 9 height 9
